Goal: Navigation & Orientation: Find specific page/section

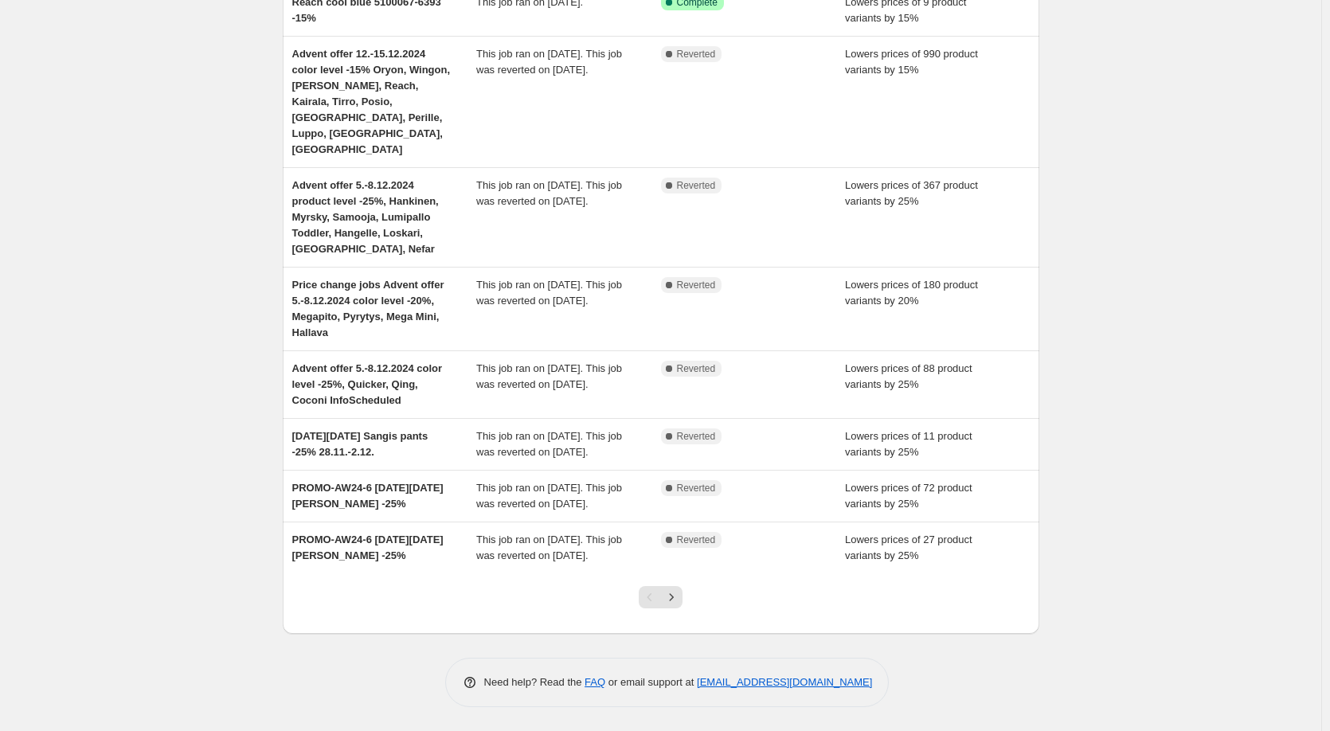
scroll to position [312, 0]
click at [672, 599] on icon "Next" at bounding box center [671, 597] width 16 height 16
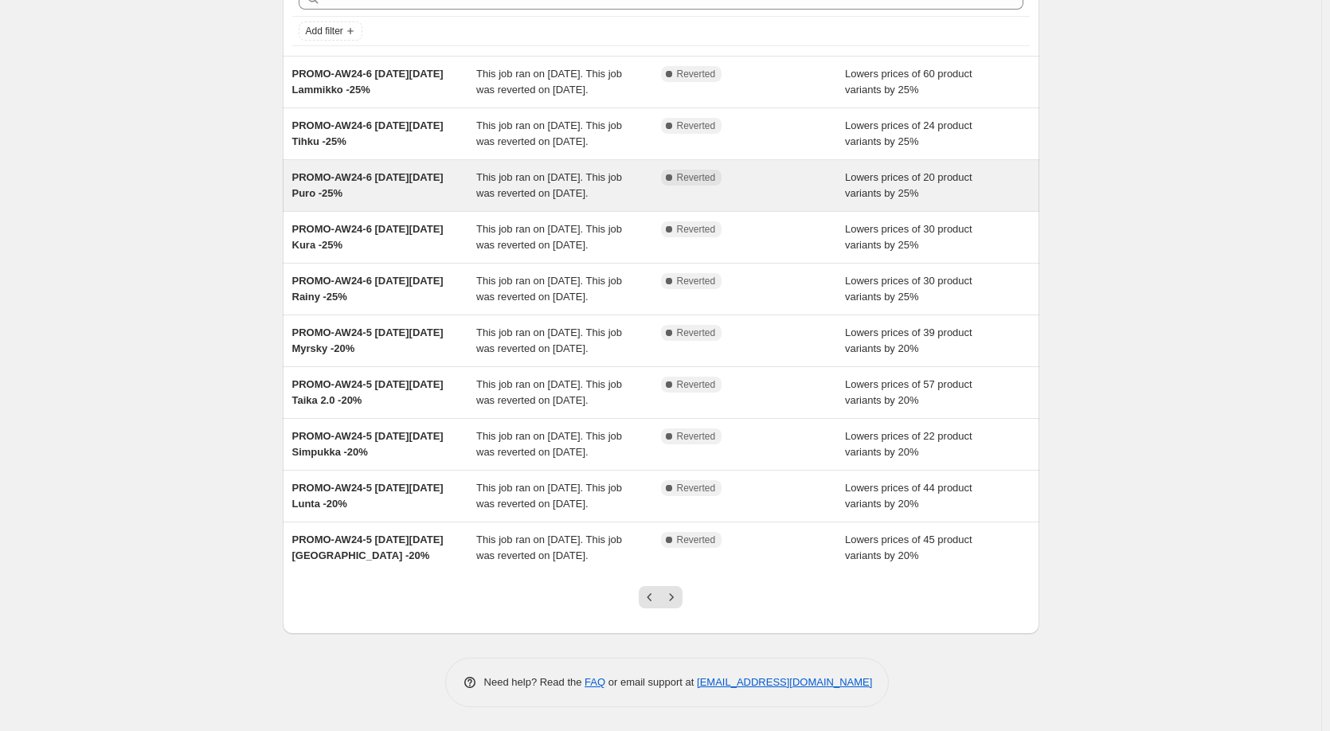
scroll to position [248, 0]
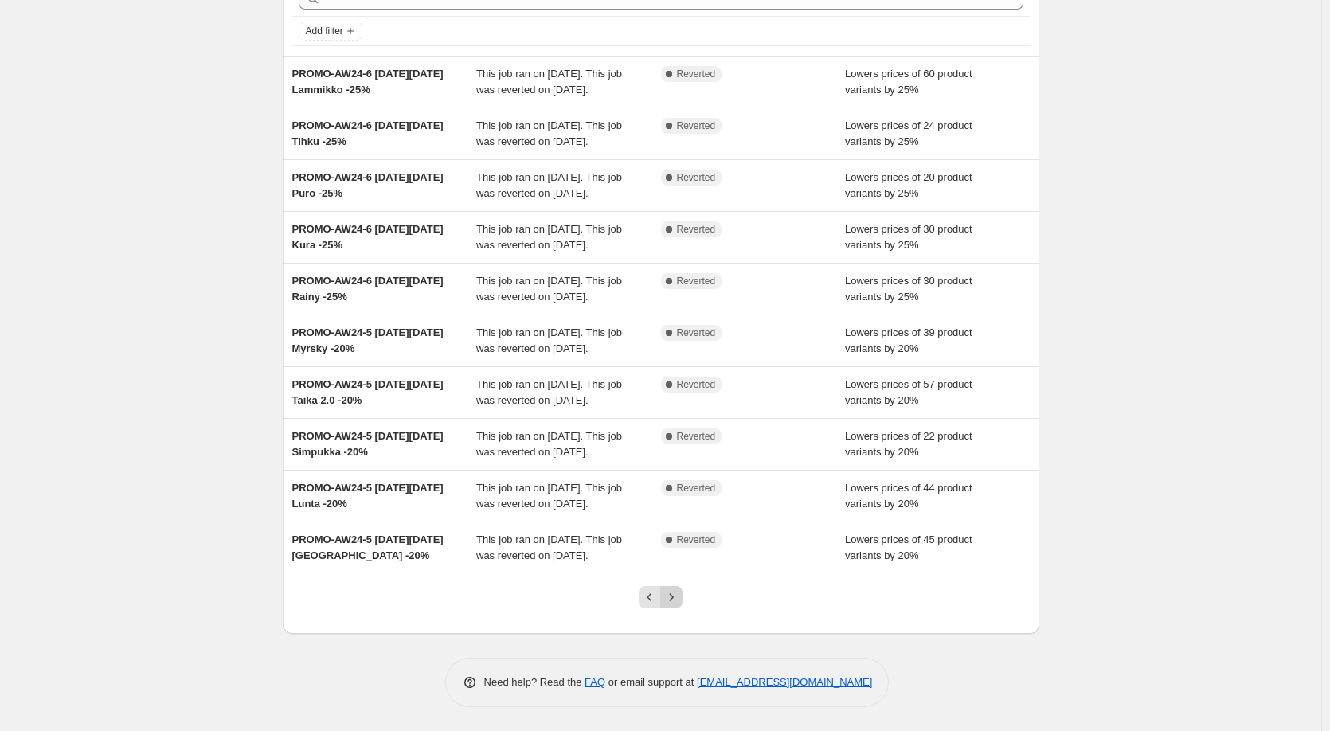
click at [679, 595] on icon "Next" at bounding box center [671, 597] width 16 height 16
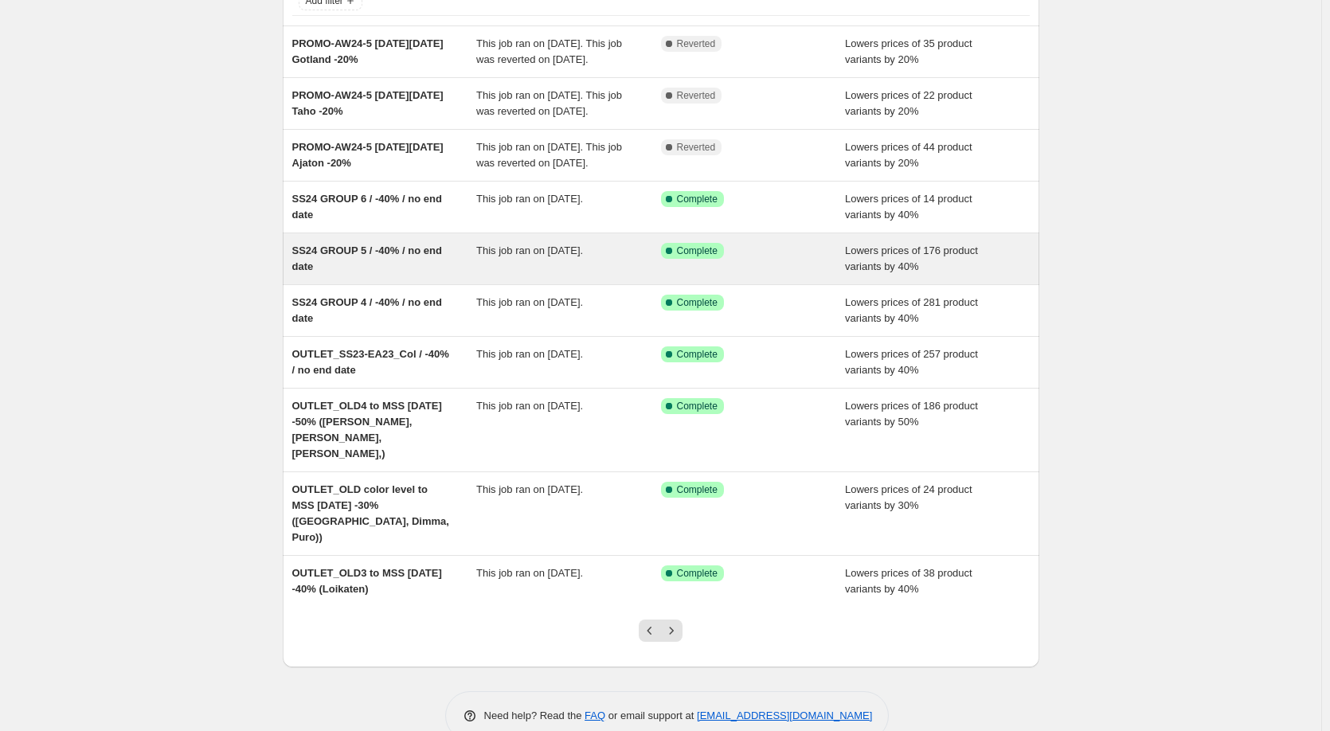
scroll to position [153, 0]
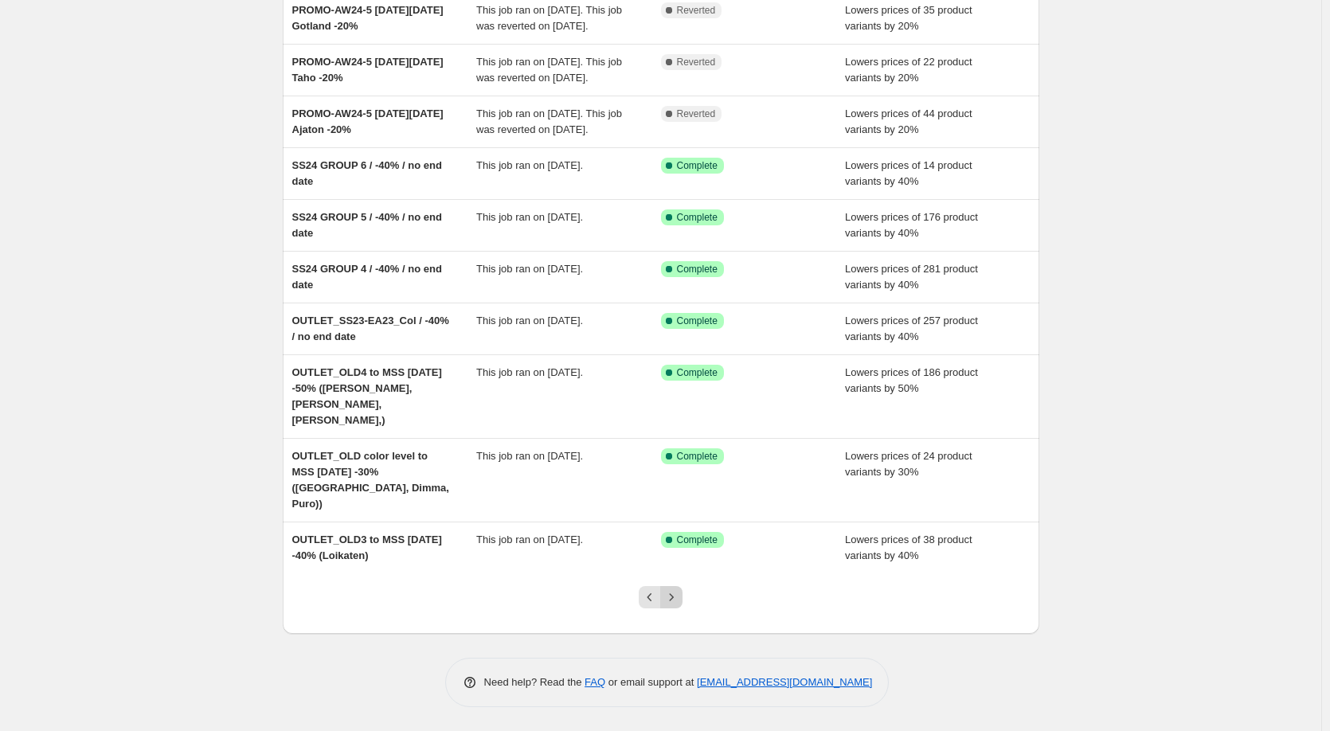
click at [675, 597] on icon "Next" at bounding box center [671, 597] width 16 height 16
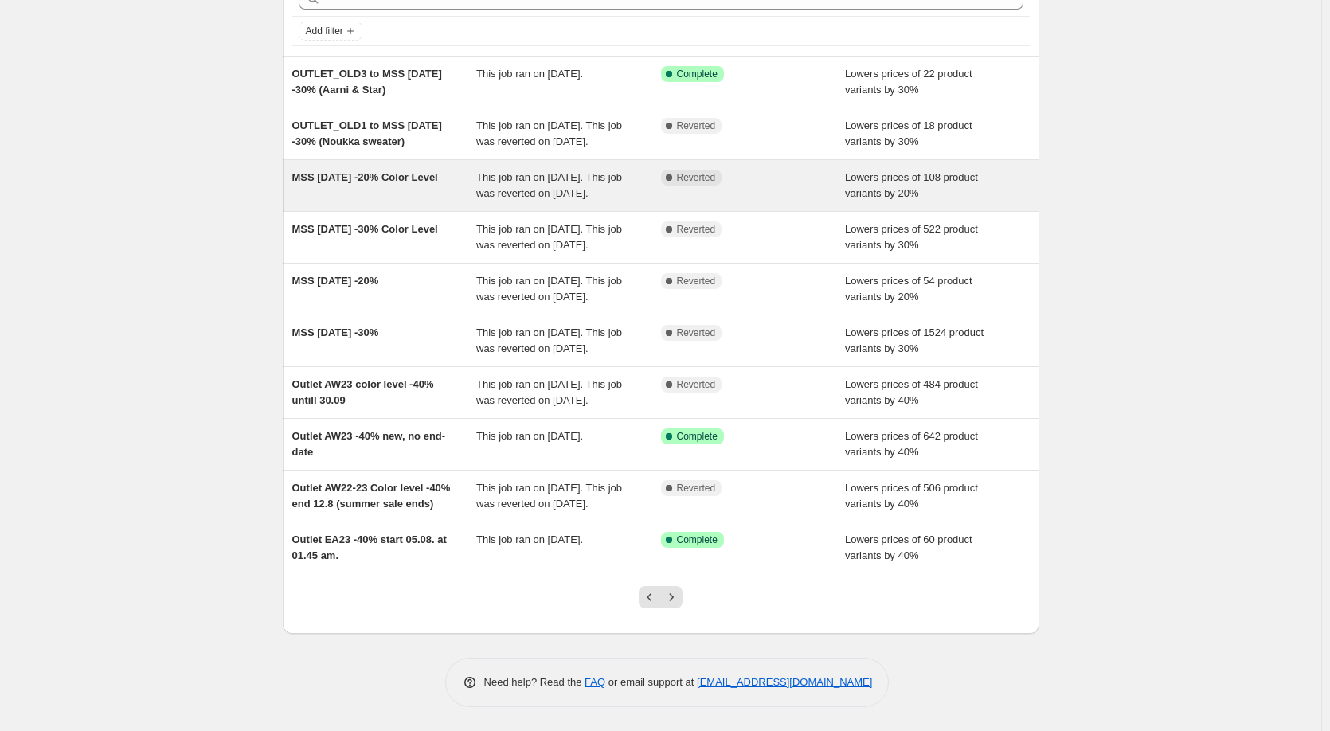
scroll to position [132, 0]
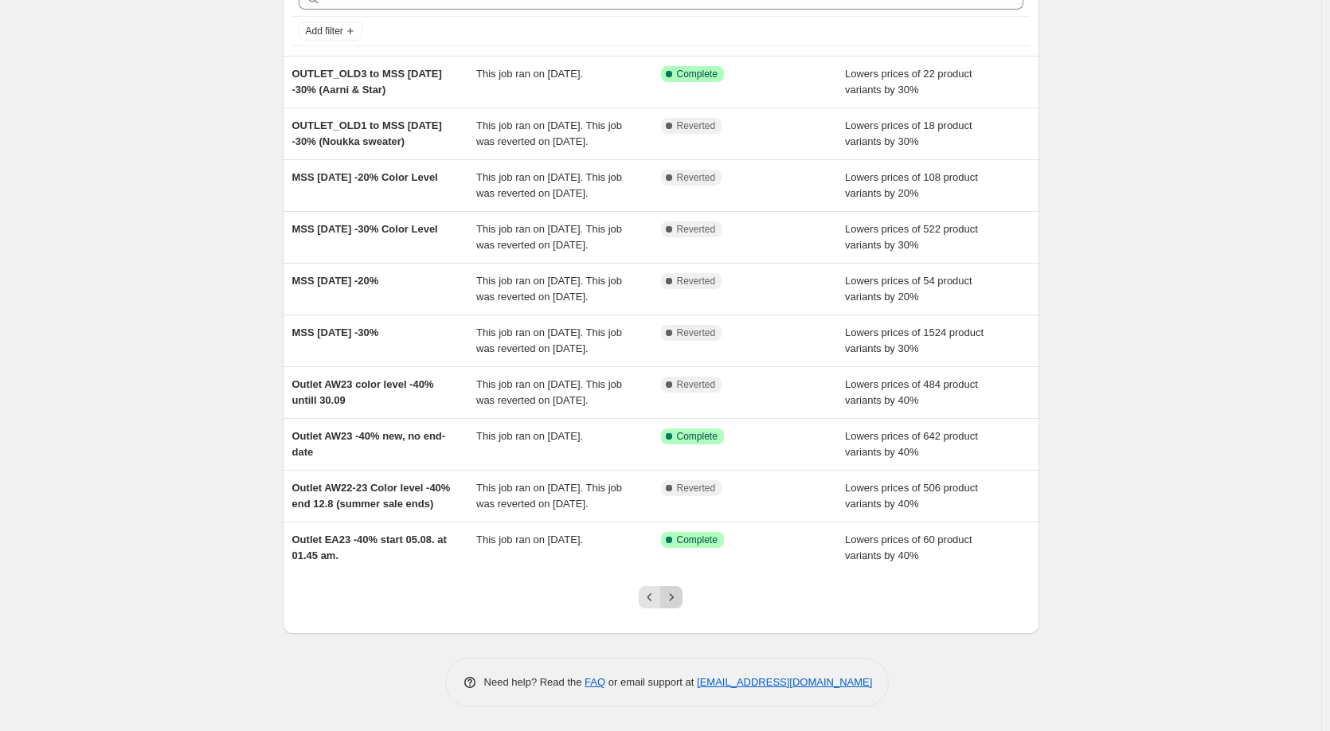
click at [675, 608] on button "Next" at bounding box center [671, 597] width 22 height 22
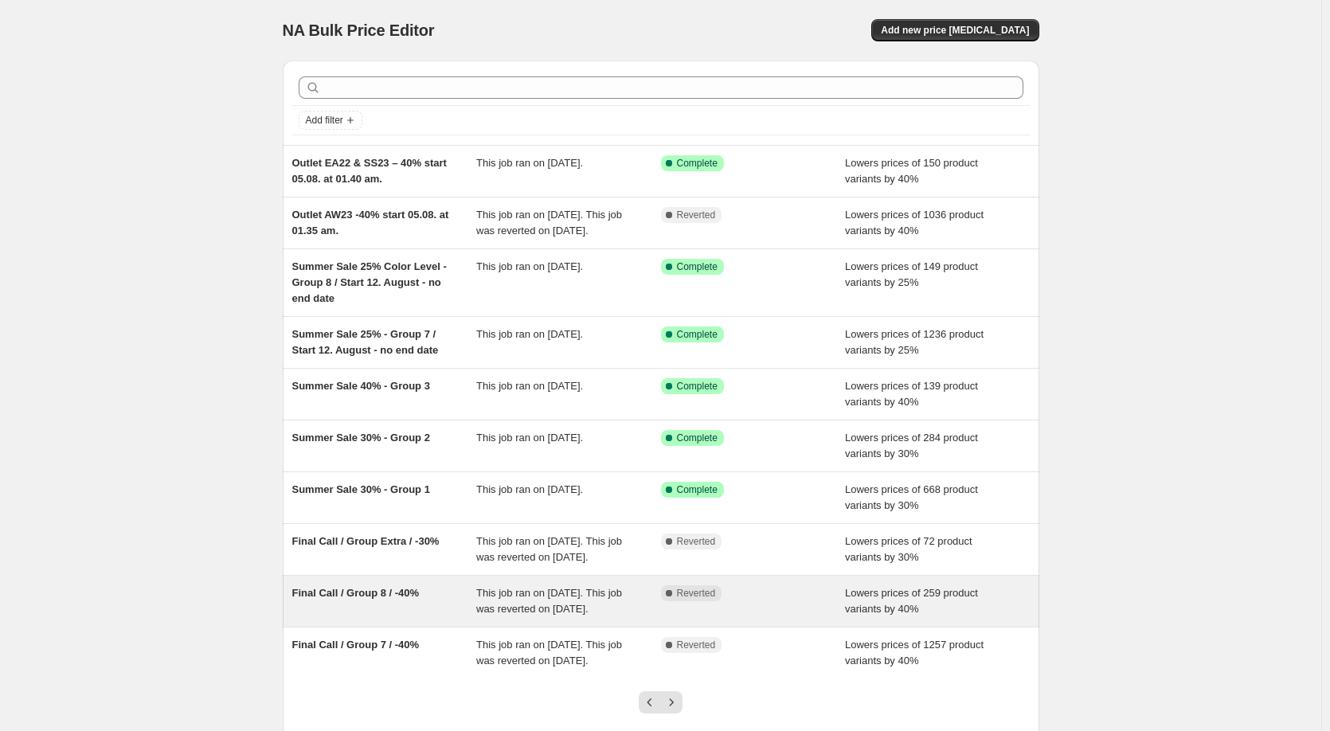
scroll to position [169, 0]
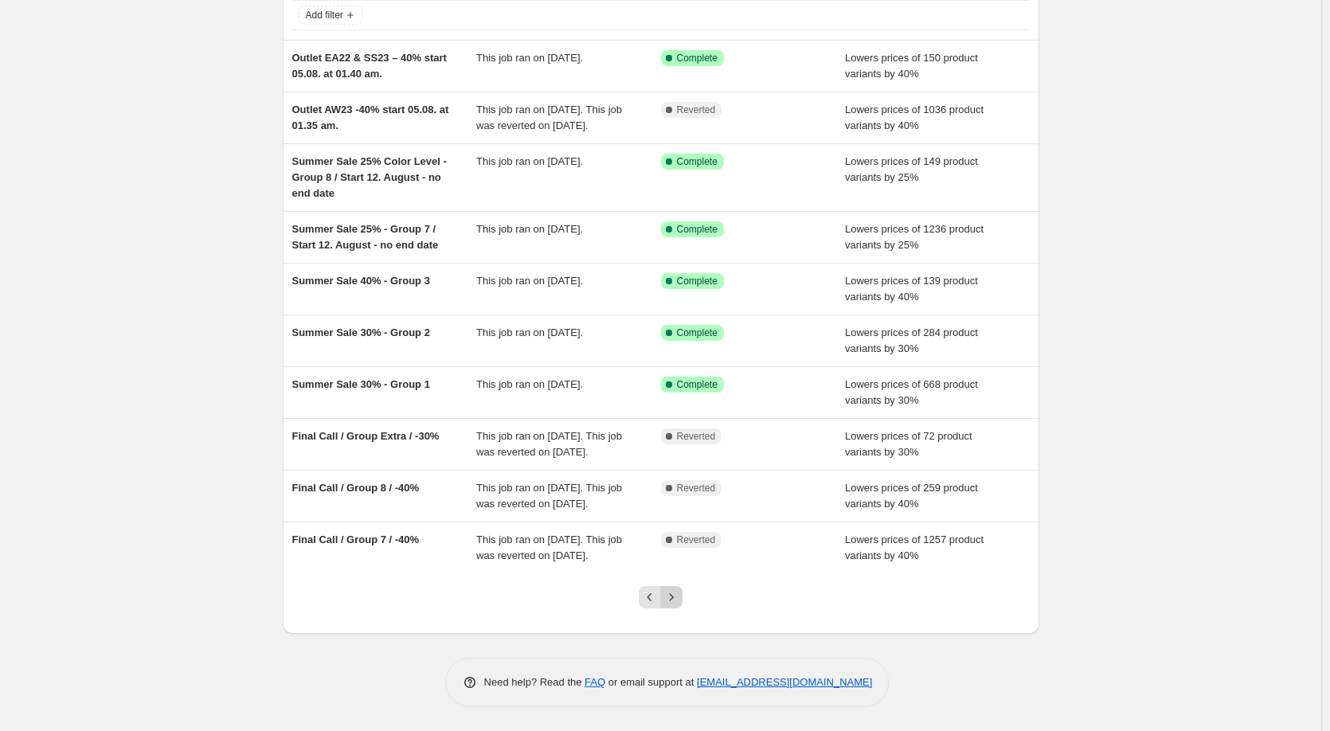
click at [679, 593] on icon "Next" at bounding box center [671, 597] width 16 height 16
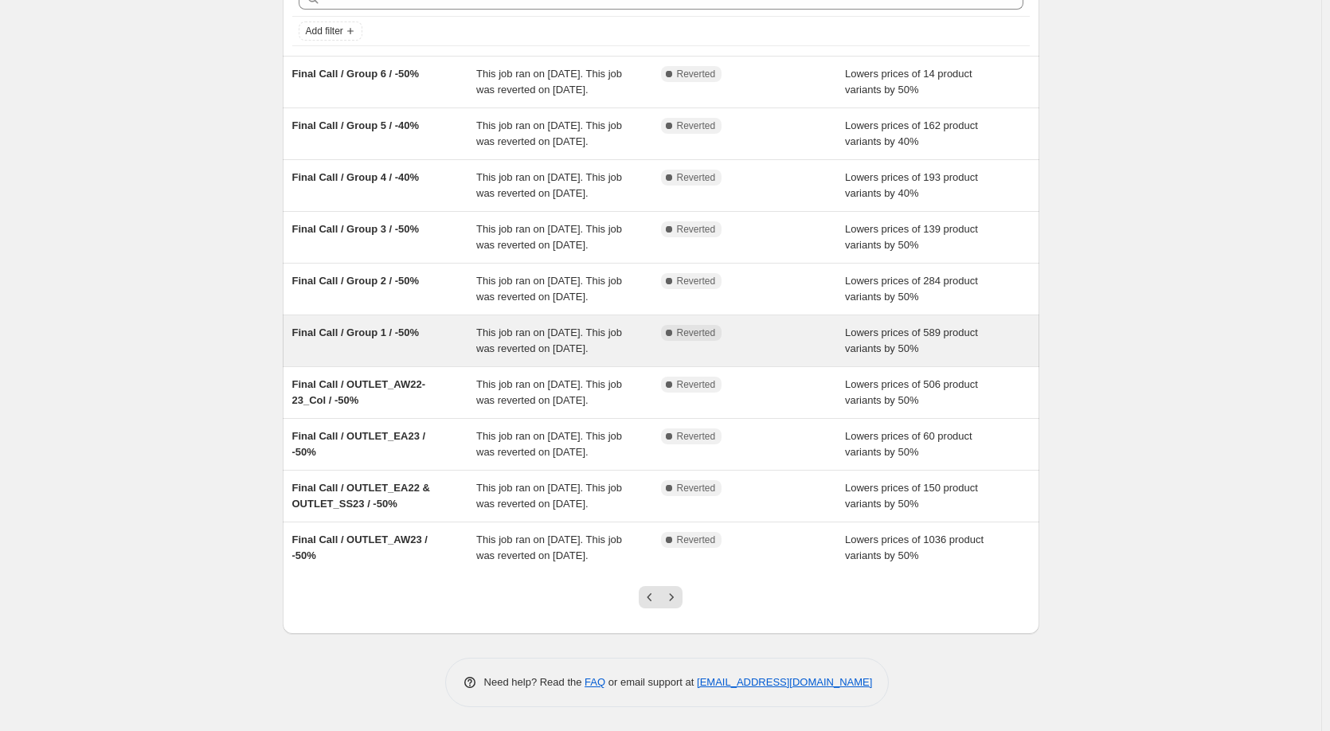
scroll to position [248, 0]
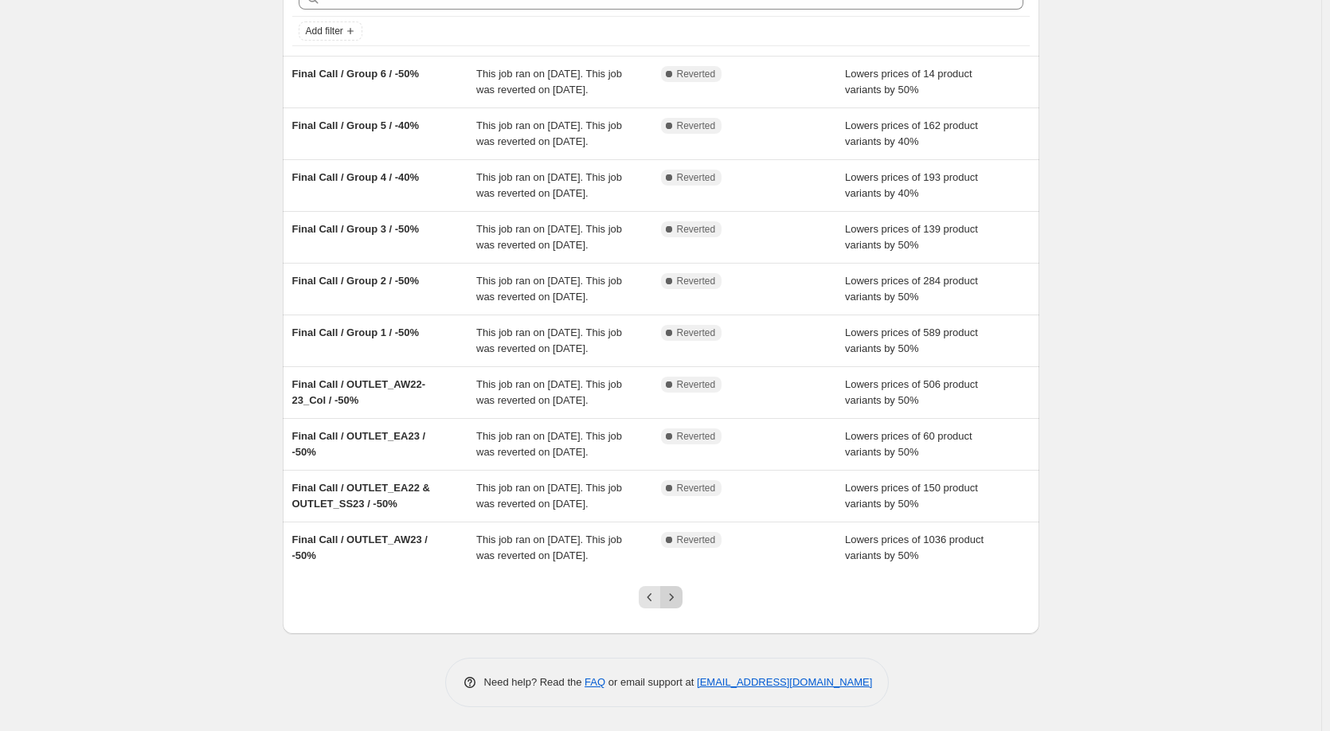
click at [679, 604] on icon "Next" at bounding box center [671, 597] width 16 height 16
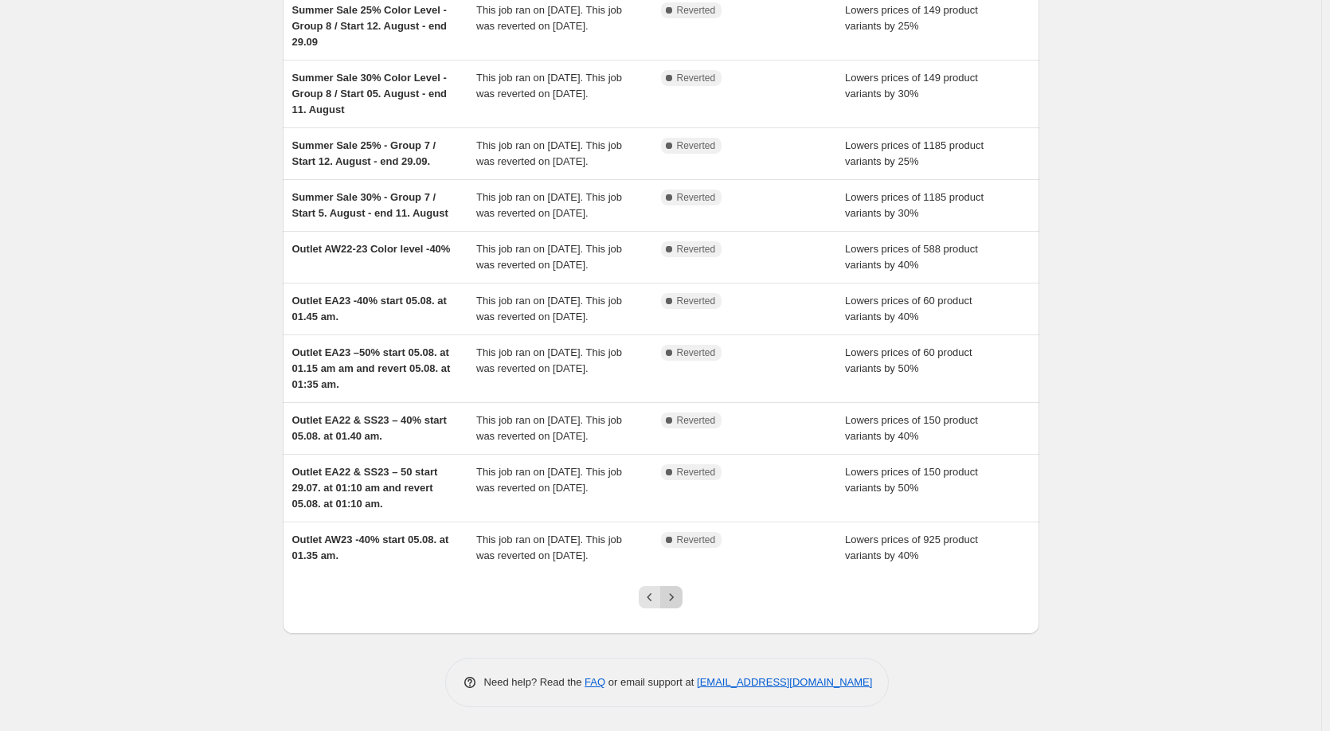
click at [672, 599] on icon "Next" at bounding box center [671, 597] width 16 height 16
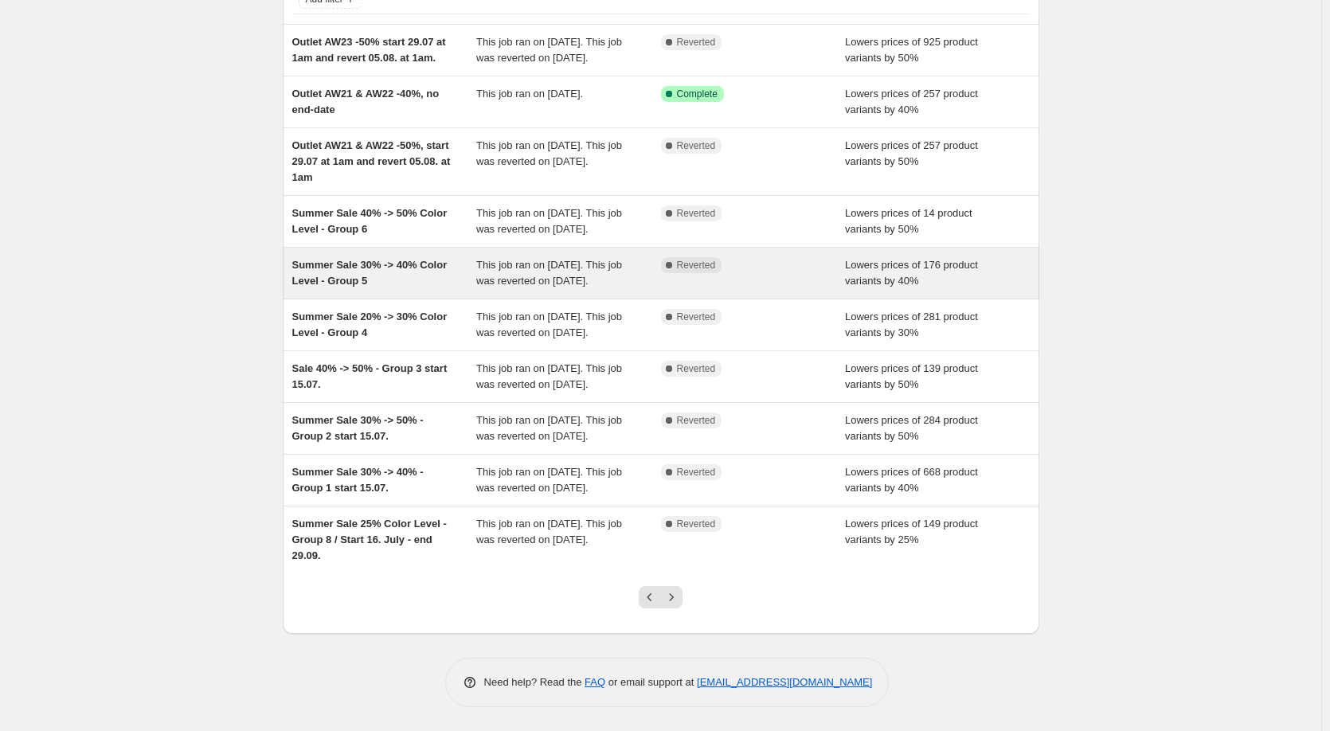
scroll to position [151, 0]
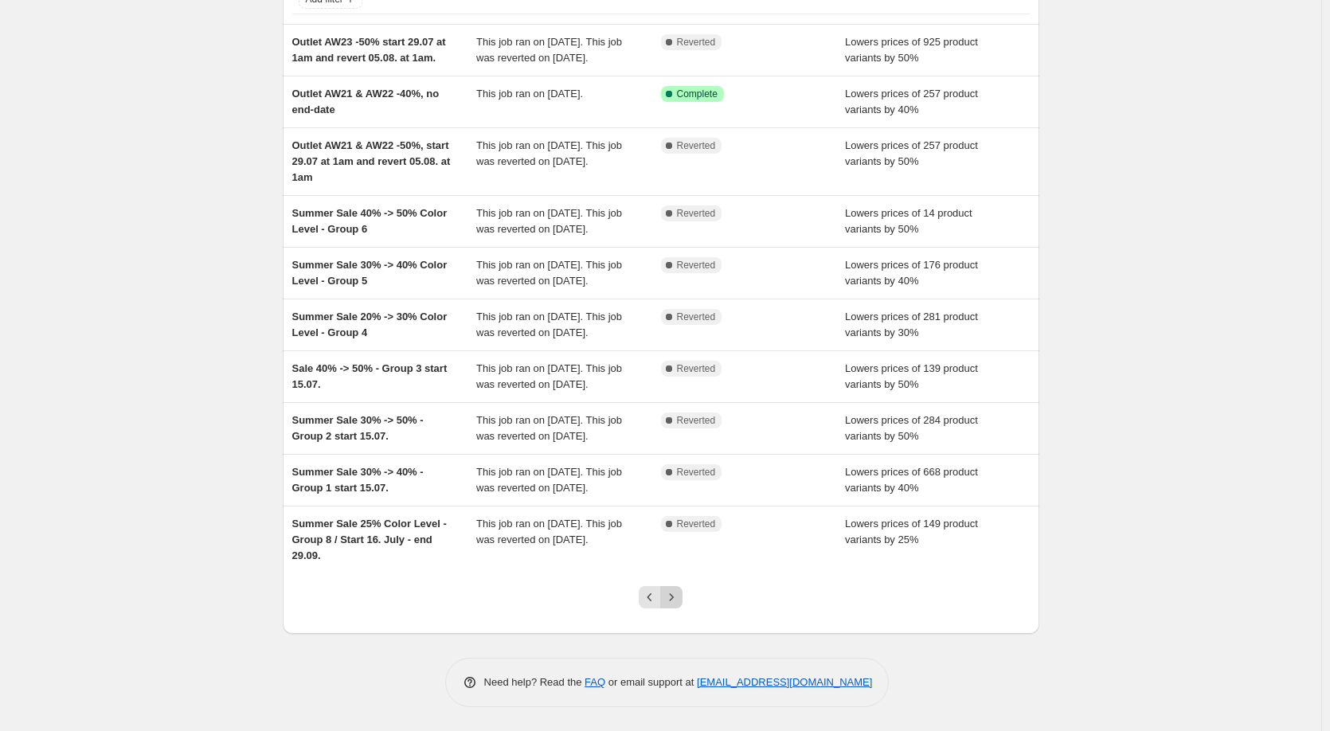
click at [679, 605] on icon "Next" at bounding box center [671, 597] width 16 height 16
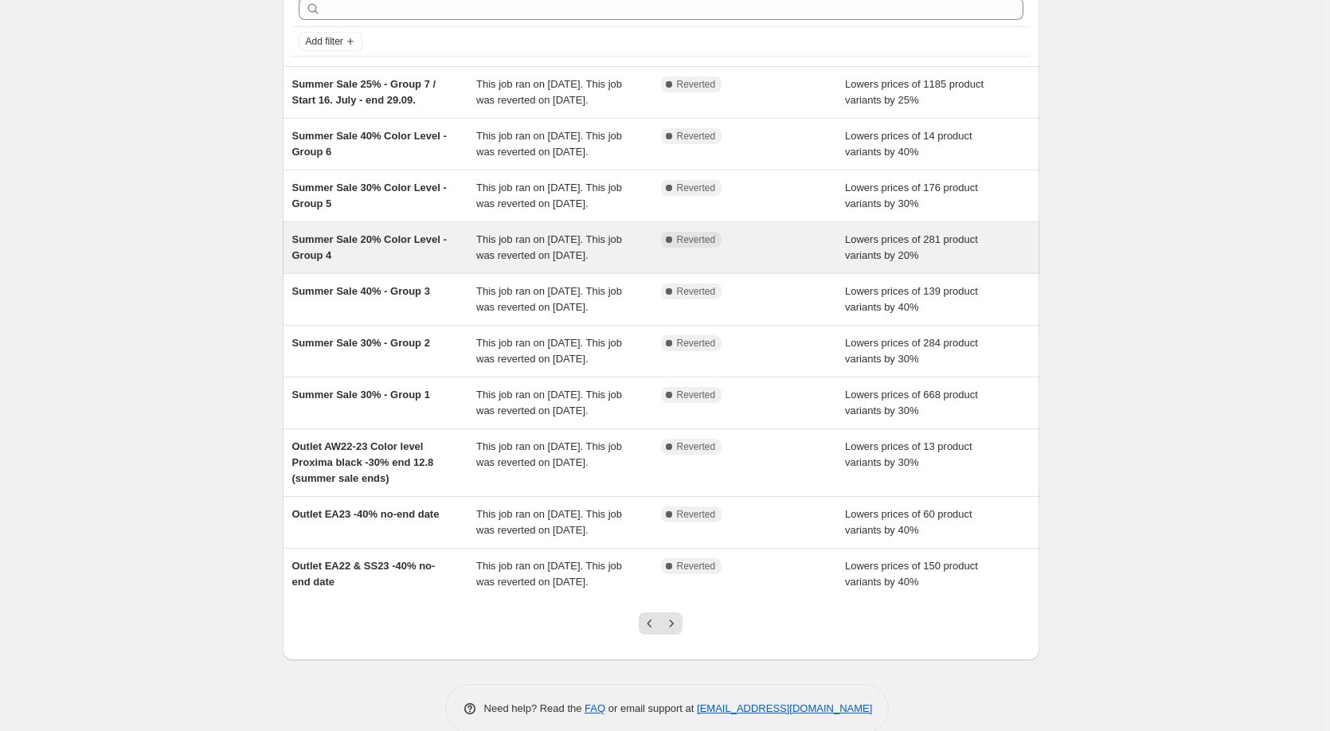
scroll to position [121, 0]
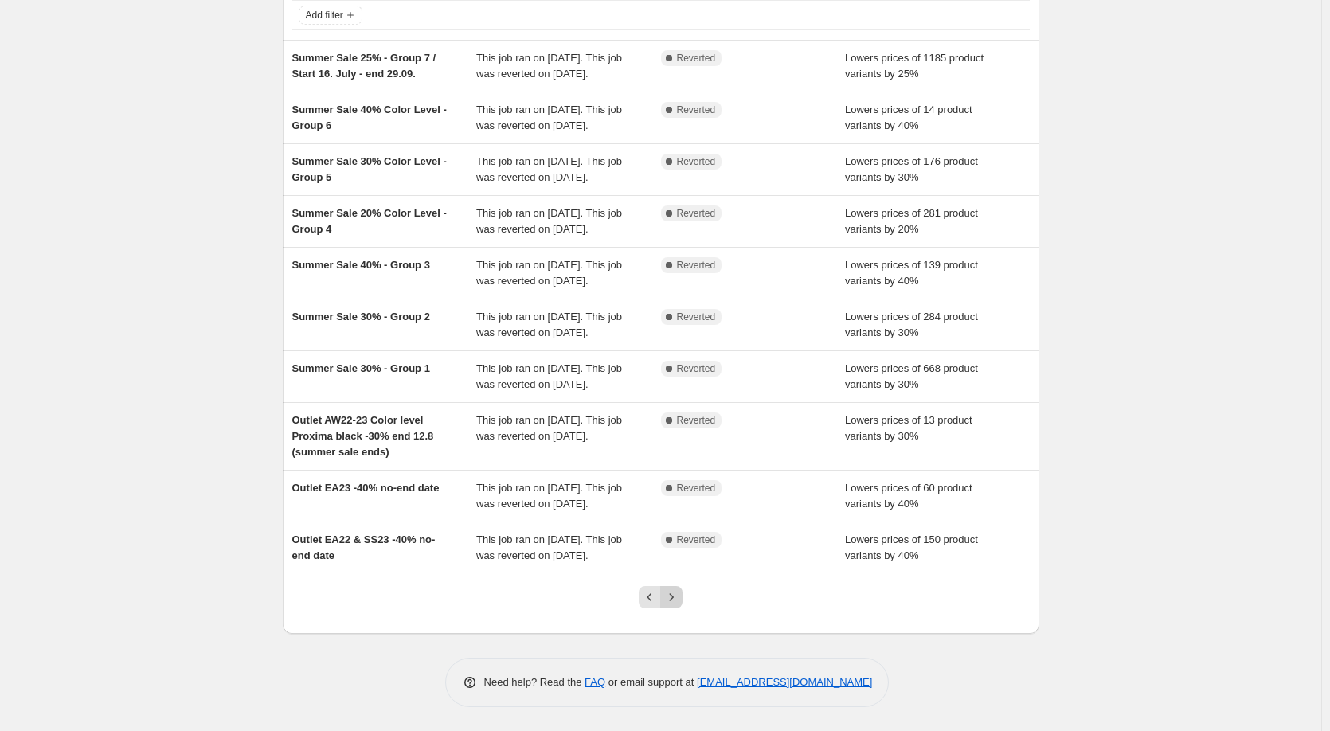
click at [678, 596] on icon "Next" at bounding box center [671, 597] width 16 height 16
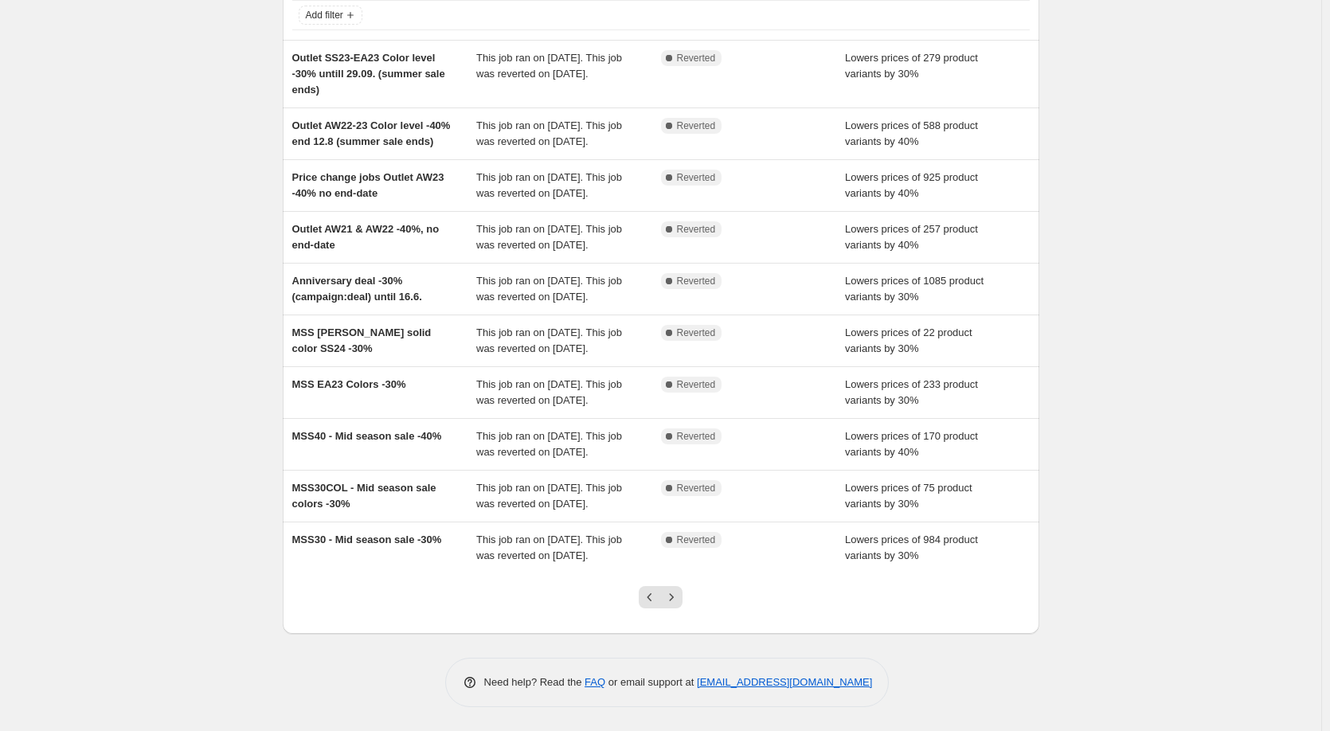
scroll to position [0, 0]
